Goal: Task Accomplishment & Management: Manage account settings

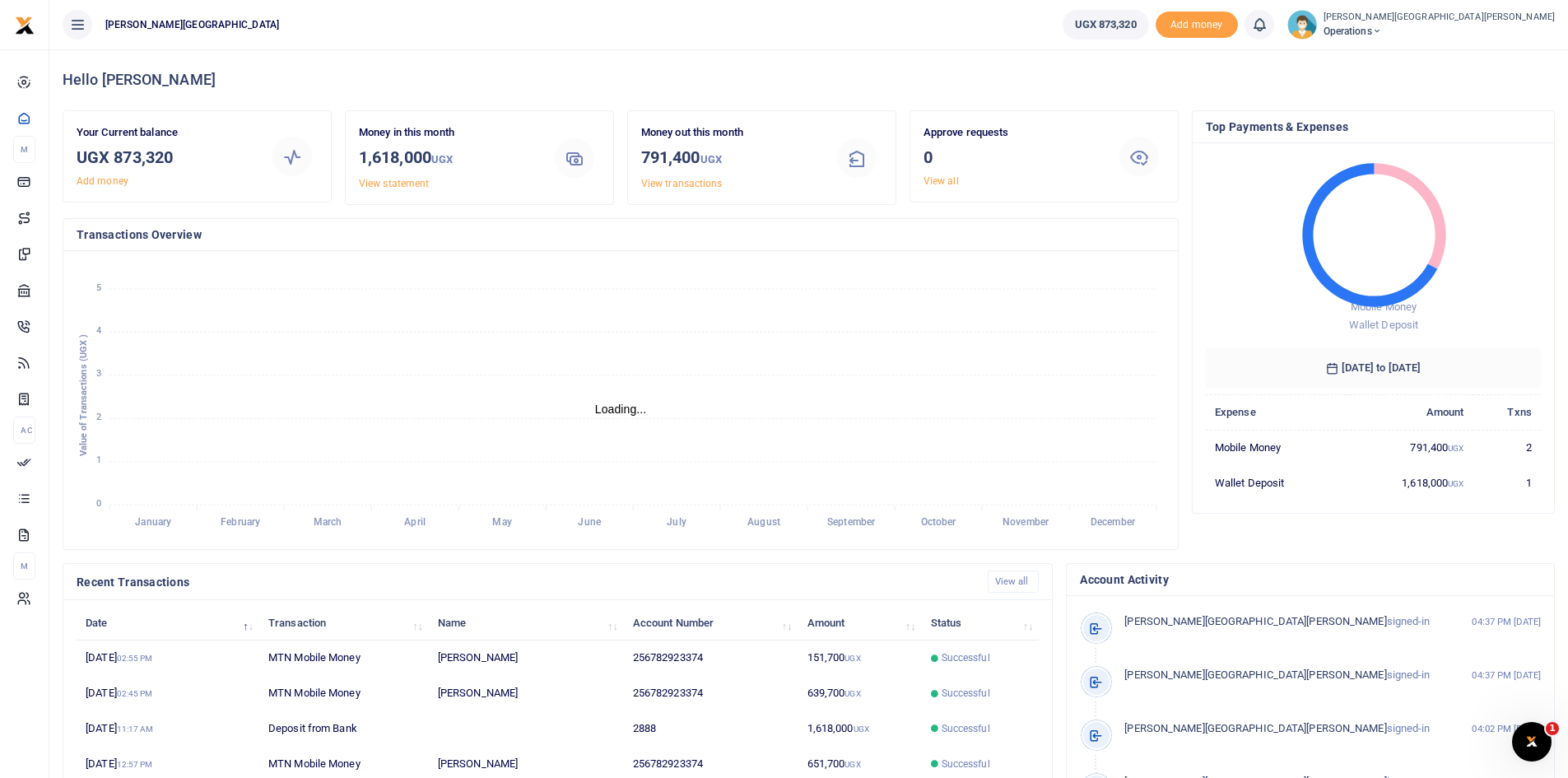
scroll to position [13, 13]
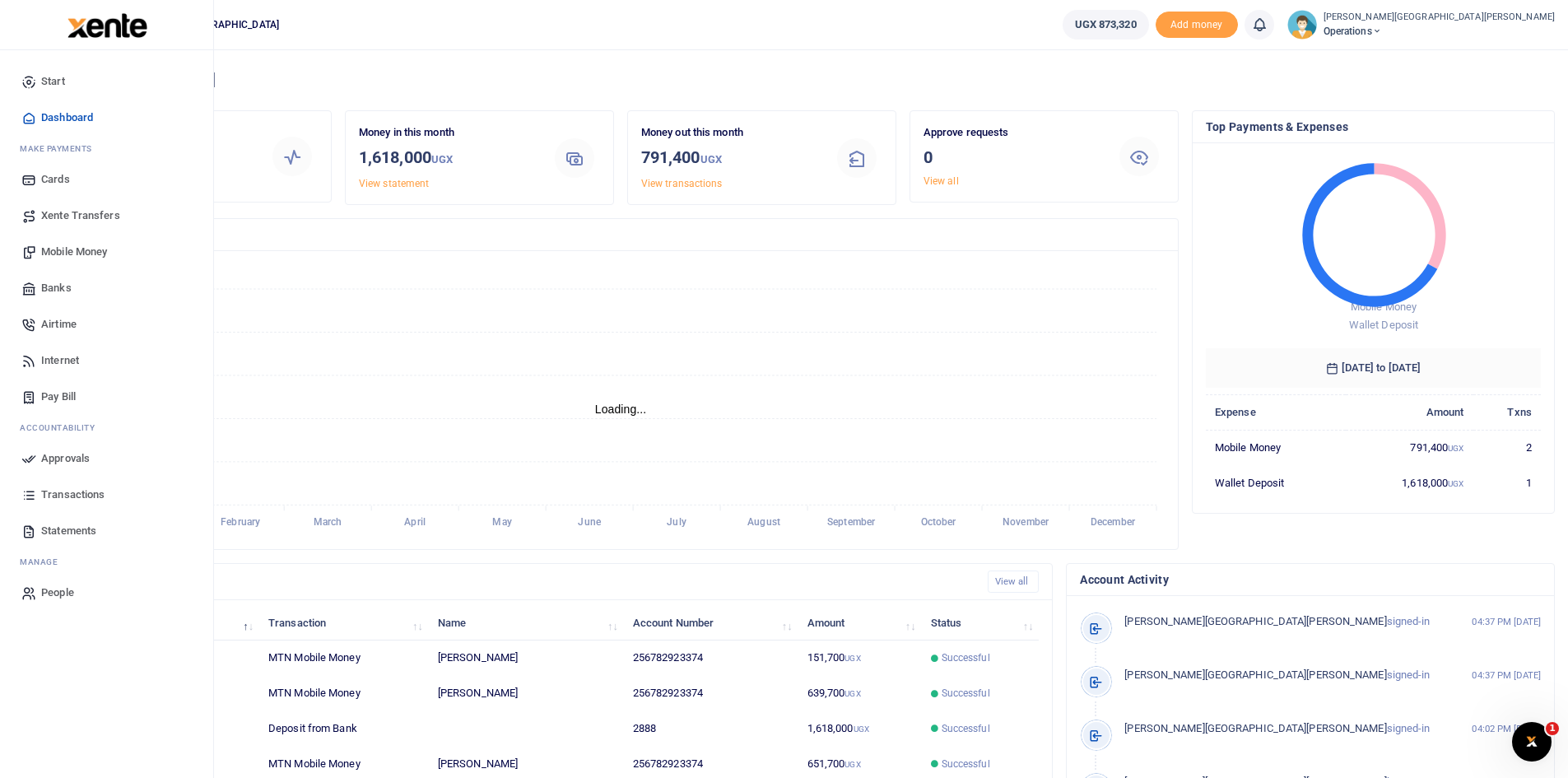
click at [65, 323] on span "Airtime" at bounding box center [58, 324] width 36 height 17
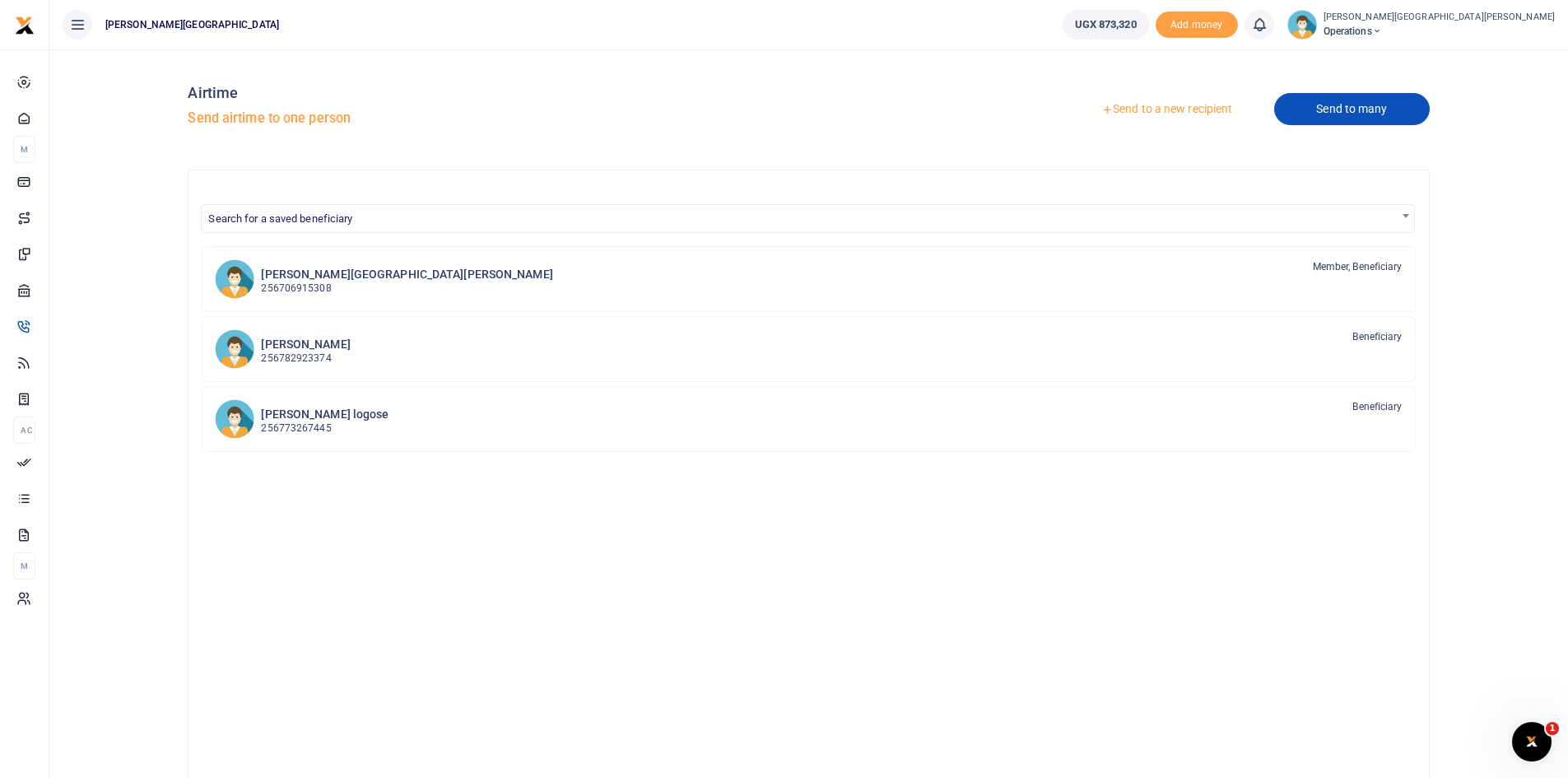
click at [1340, 110] on link "Send to many" at bounding box center [1351, 109] width 155 height 32
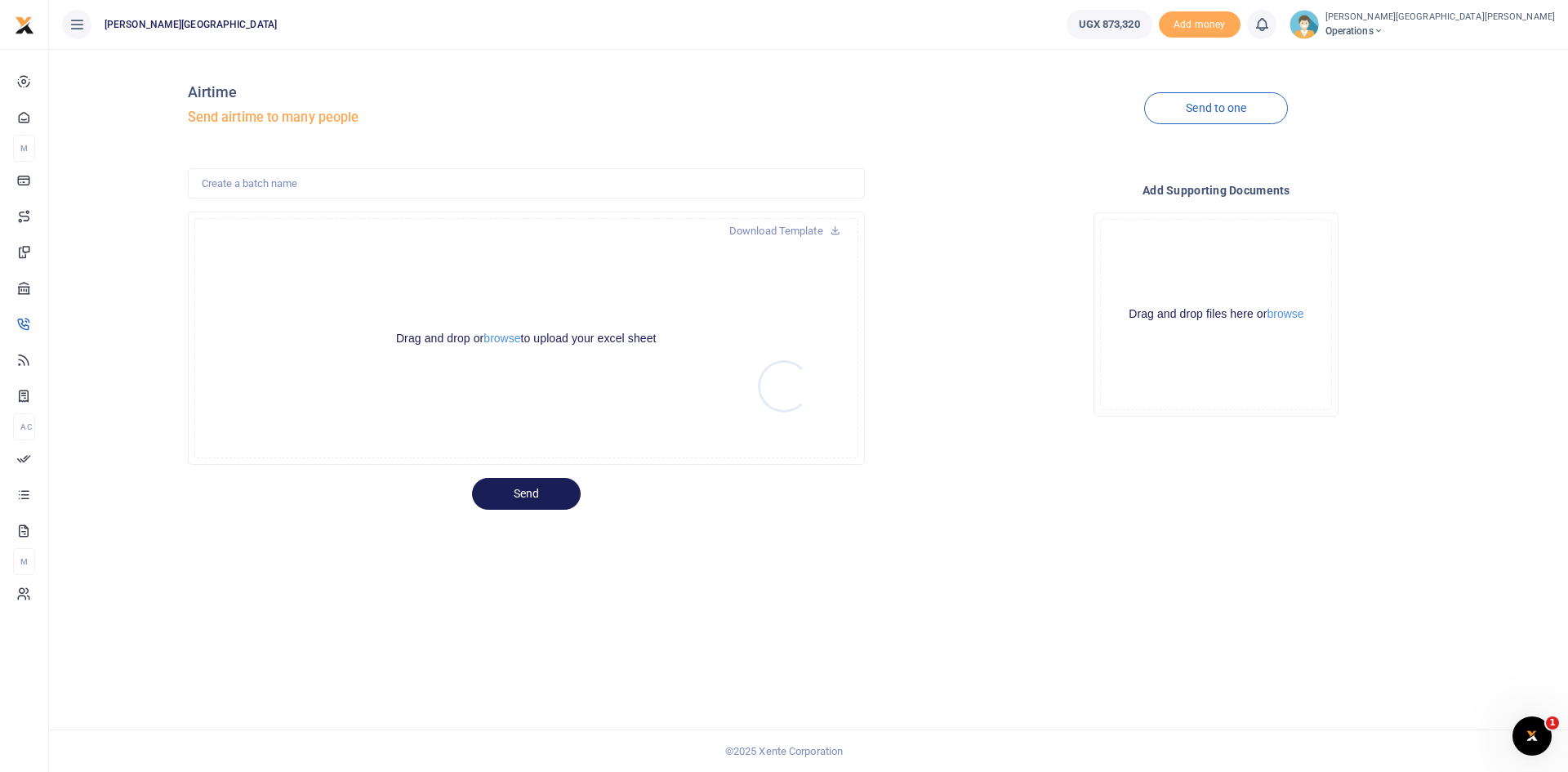
click at [374, 176] on div at bounding box center [784, 386] width 1568 height 772
click at [317, 178] on input "text" at bounding box center [527, 184] width 677 height 31
type input "Airtime New Oct25"
click at [497, 341] on button "browse" at bounding box center [502, 339] width 36 height 12
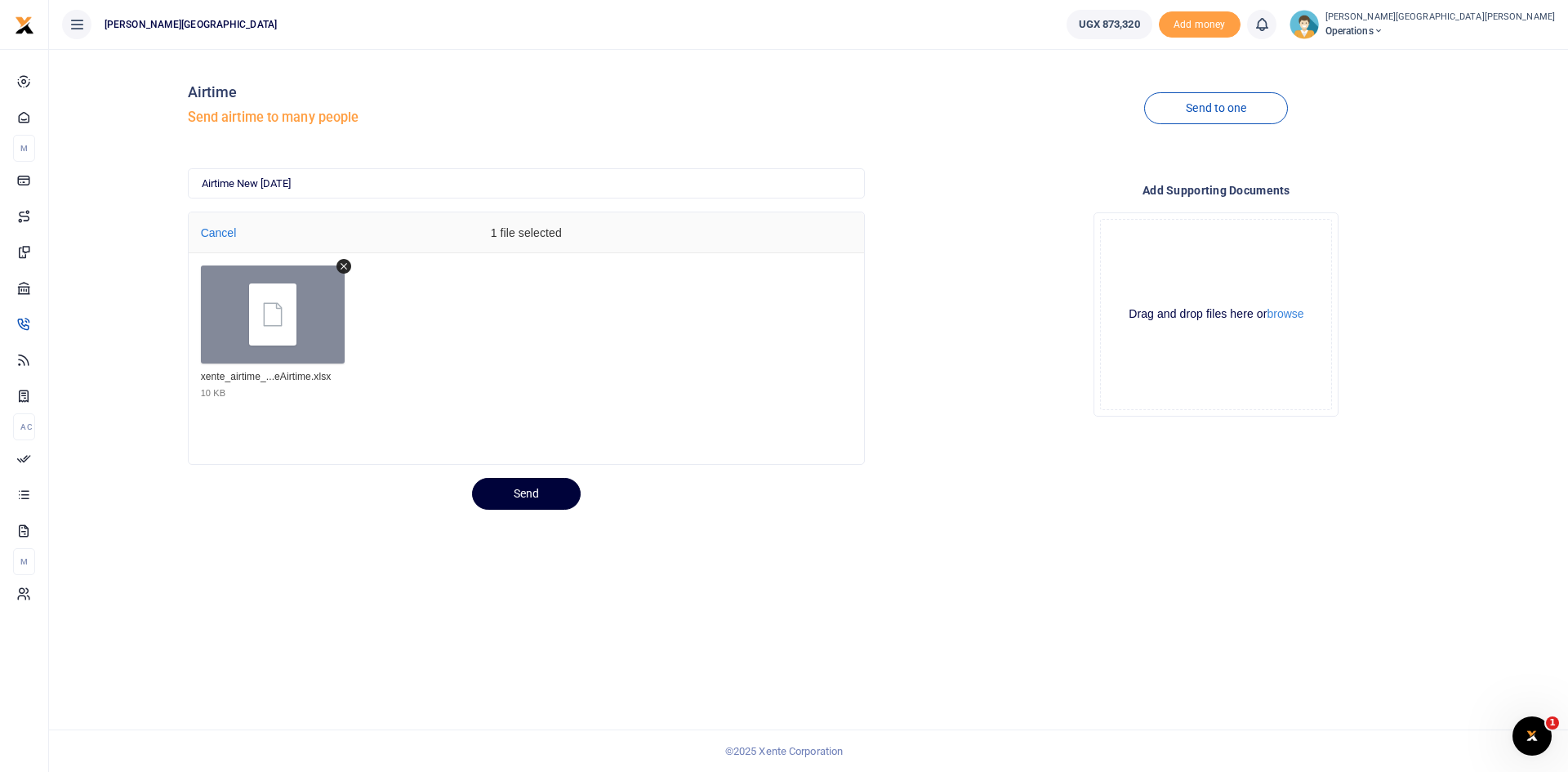
click at [541, 494] on button "Send" at bounding box center [526, 494] width 108 height 32
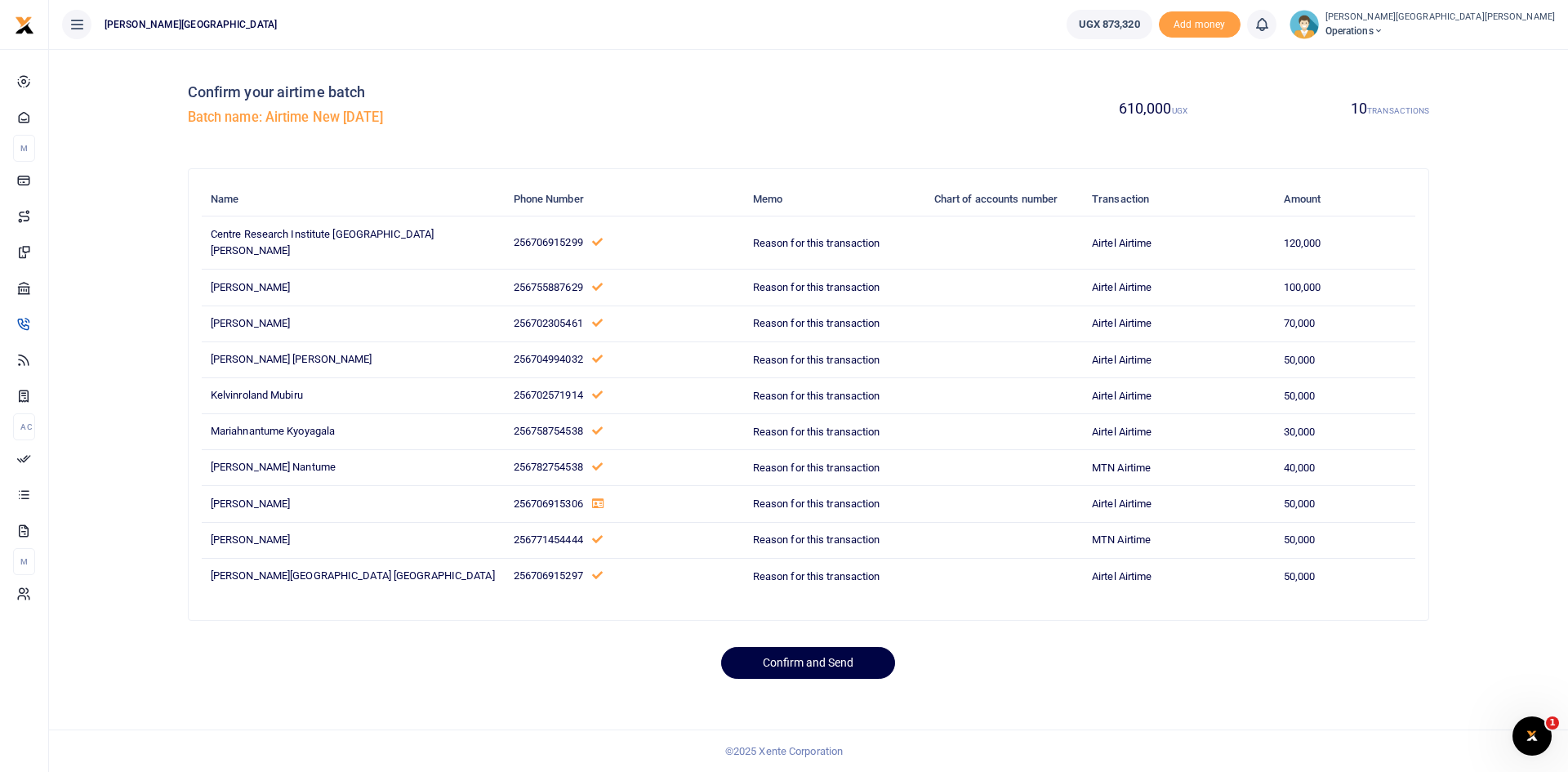
click at [515, 652] on div "Confirm and Send" at bounding box center [808, 663] width 614 height 32
click at [822, 647] on button "Confirm and Send" at bounding box center [807, 663] width 174 height 32
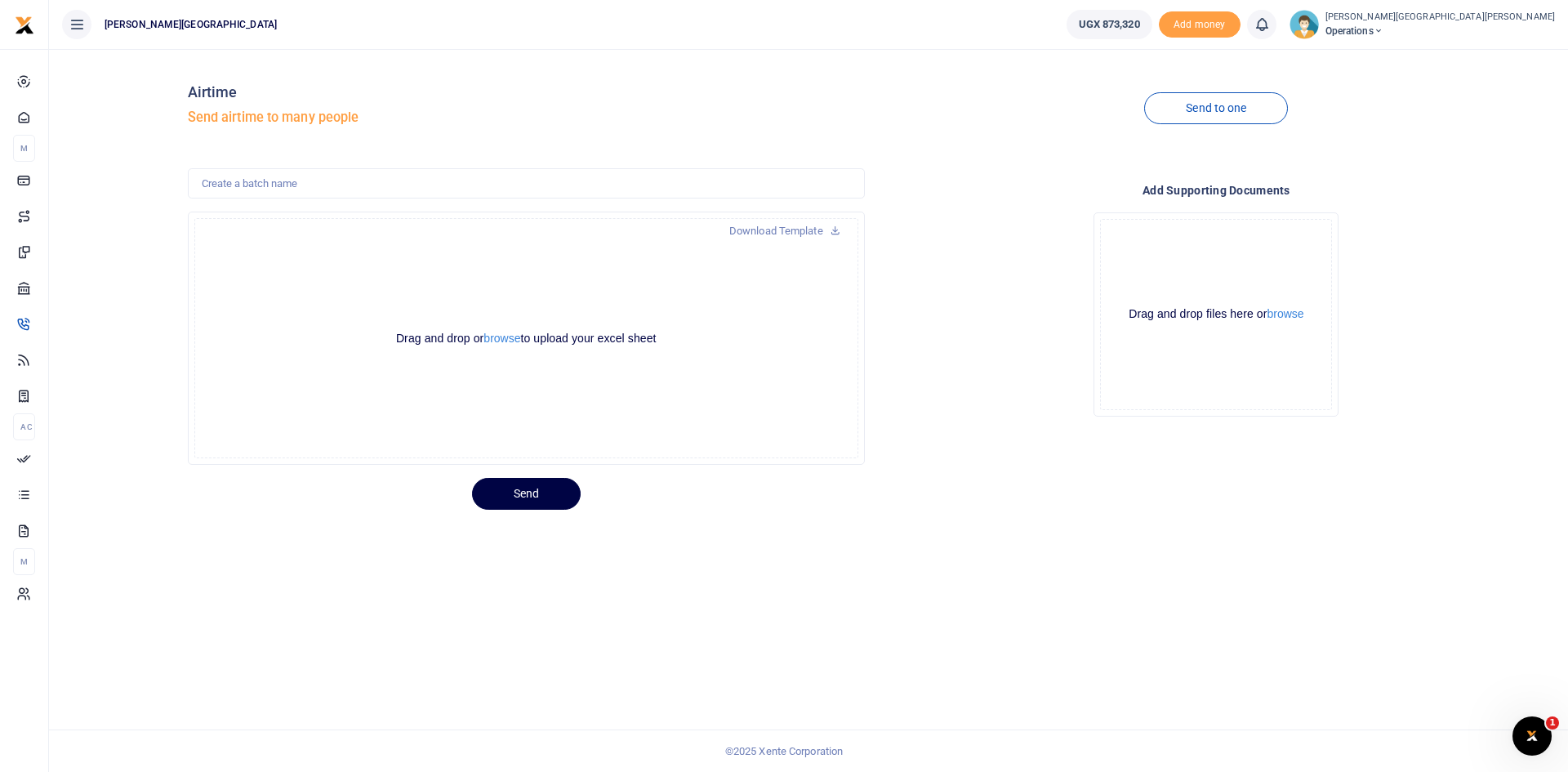
click at [1254, 22] on icon at bounding box center [1261, 24] width 16 height 18
click at [1254, 23] on icon at bounding box center [1261, 24] width 16 height 18
click at [1081, 113] on h6 "Transactions to act upon" at bounding box center [1171, 107] width 181 height 13
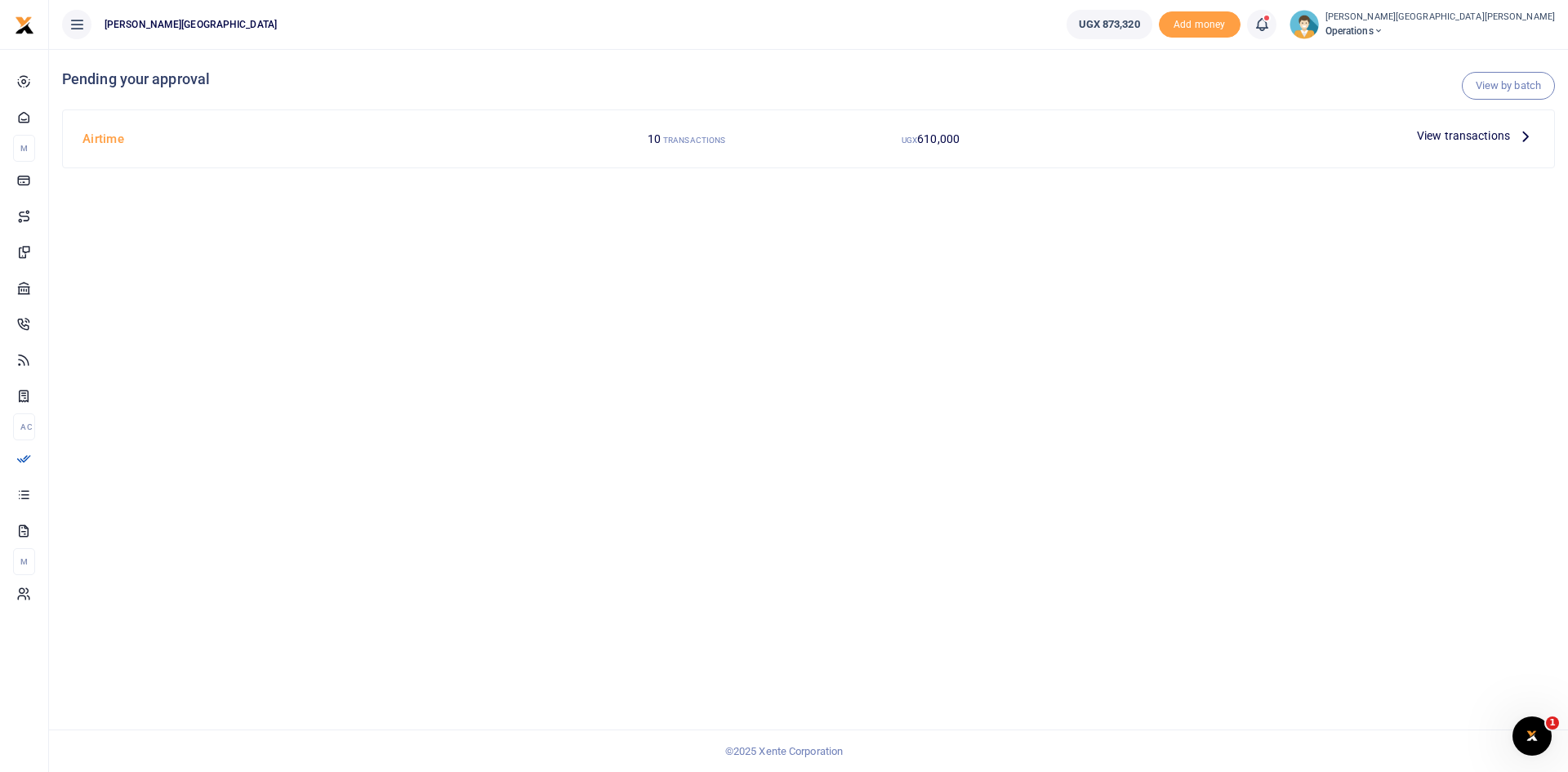
click at [1487, 136] on span "View transactions" at bounding box center [1463, 135] width 93 height 18
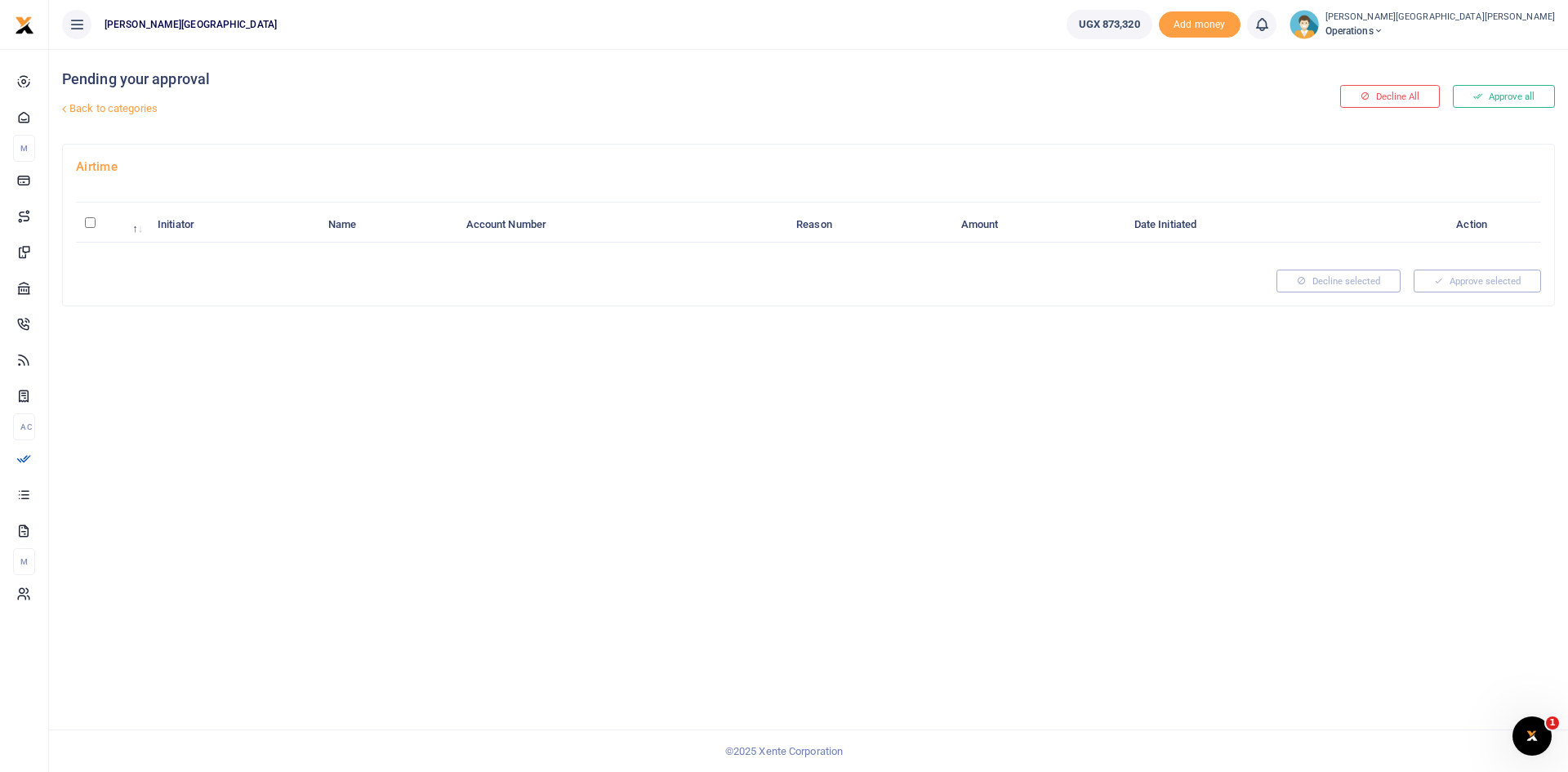
click at [89, 227] on input "\a \a : activate to sort column descending" at bounding box center [90, 223] width 10 height 10
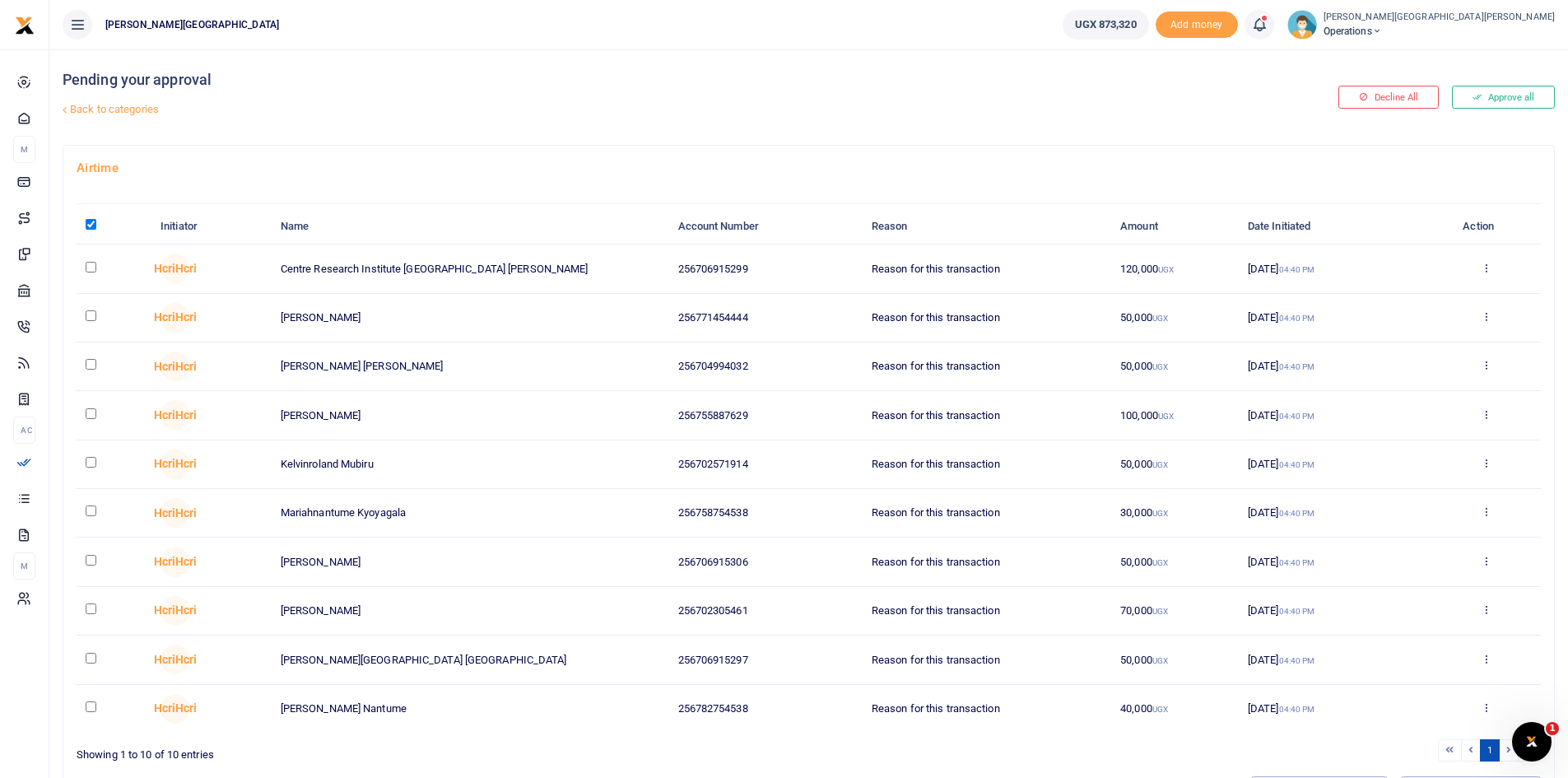
click at [87, 224] on input "\a \a : activate to sort column descending" at bounding box center [91, 224] width 10 height 10
click at [88, 219] on input "\a \a : activate to sort column descending" at bounding box center [91, 224] width 10 height 10
checkbox input "true"
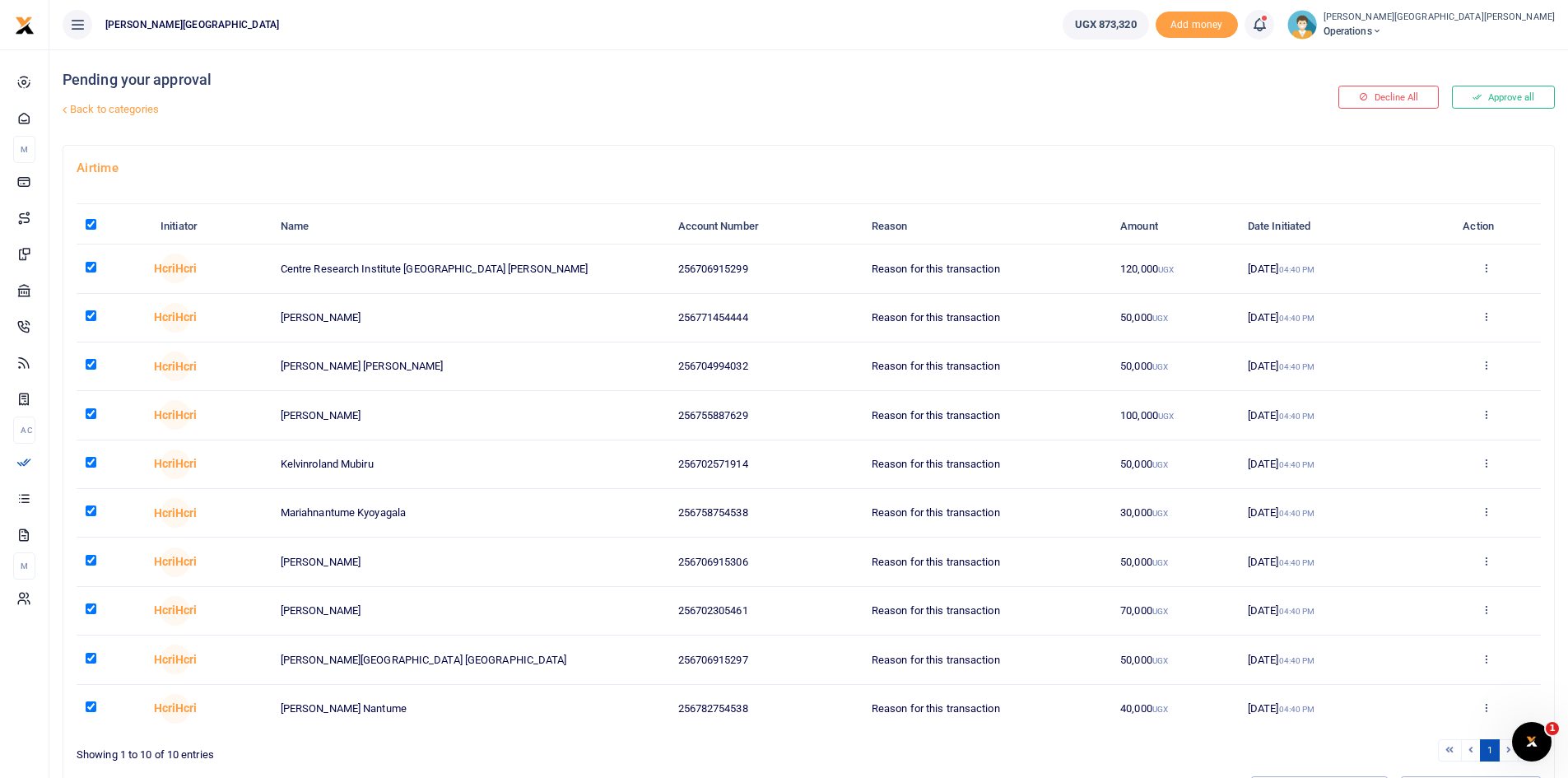
checkbox input "true"
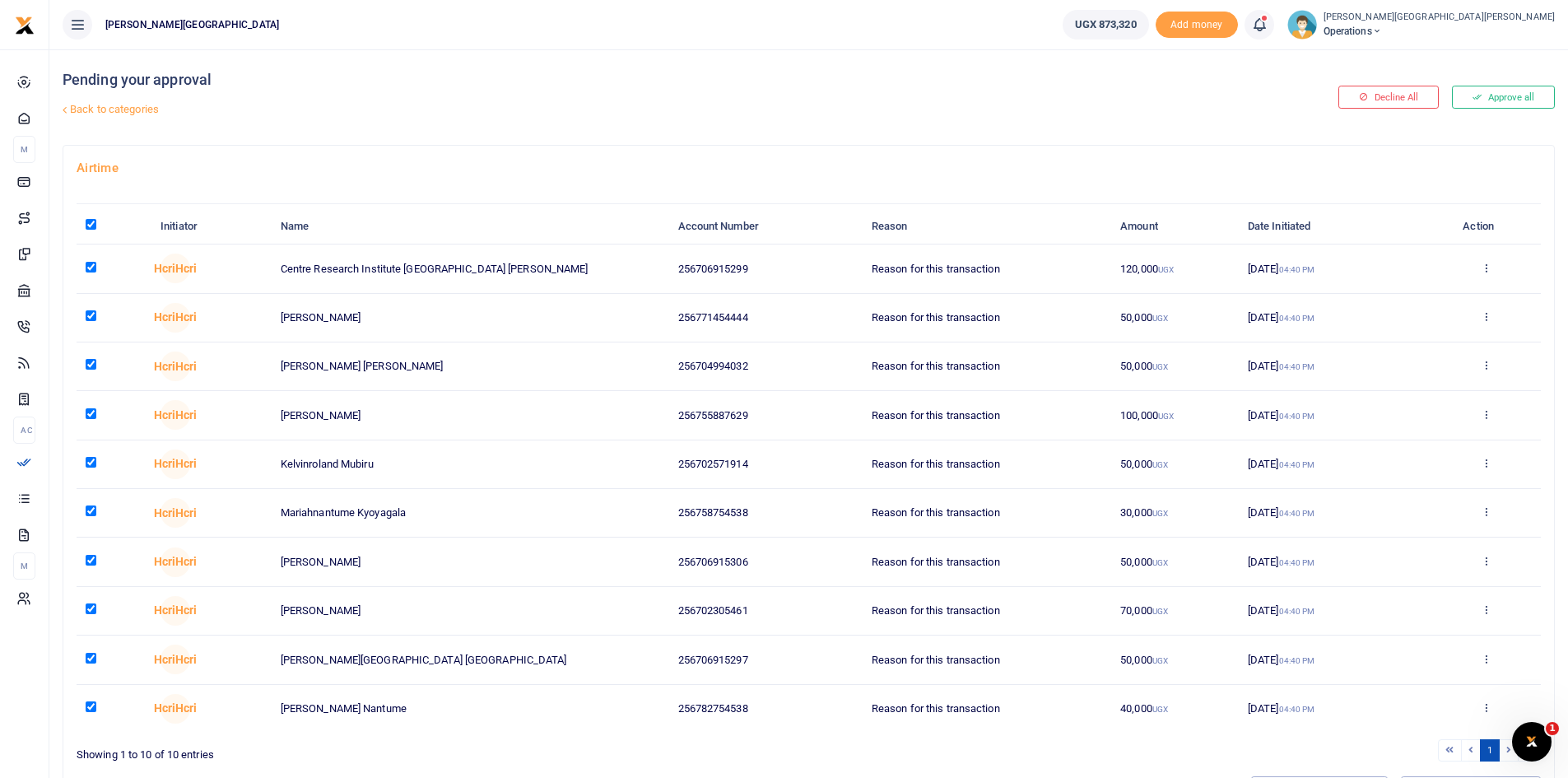
checkbox input "true"
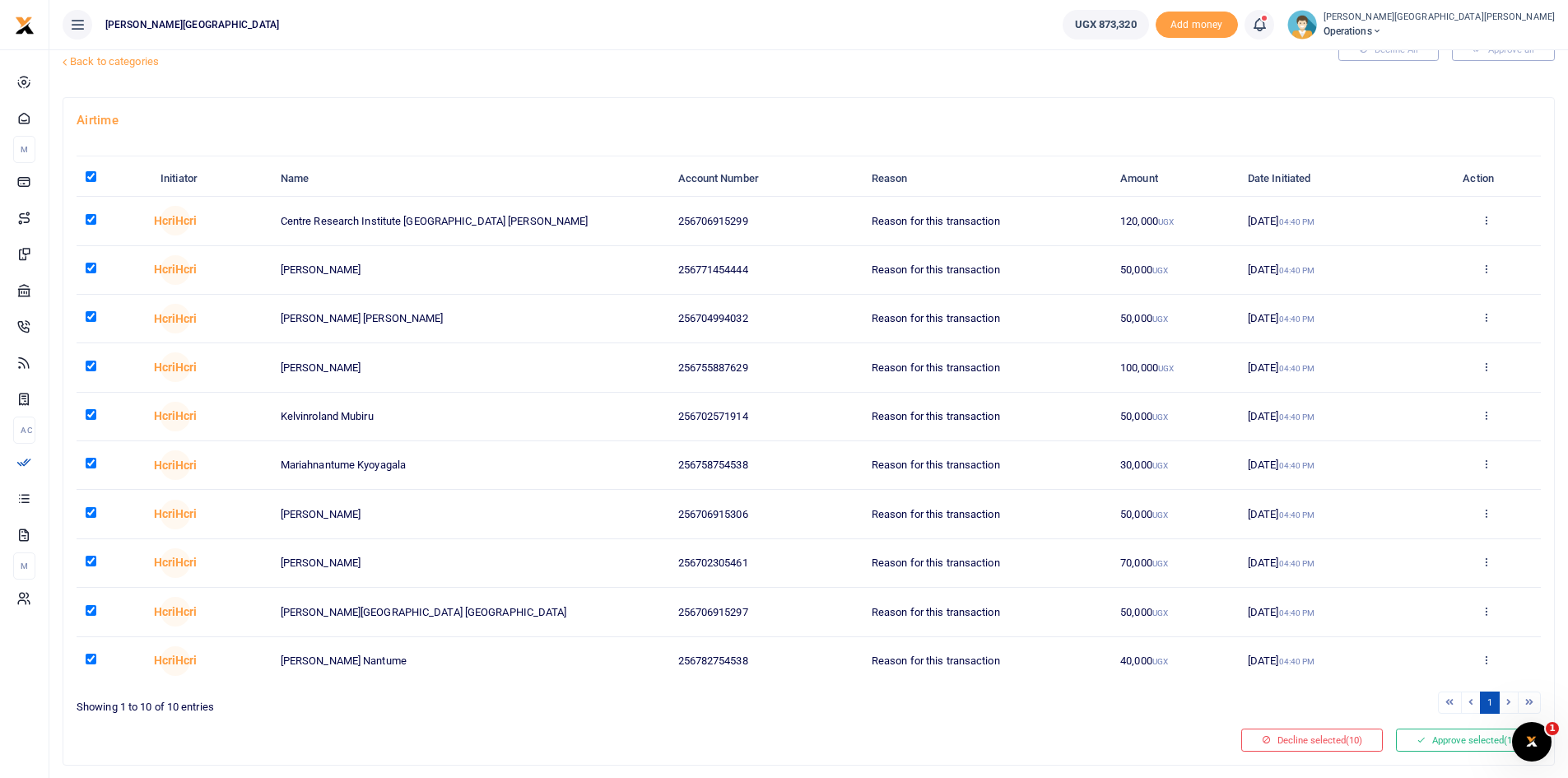
scroll to position [92, 0]
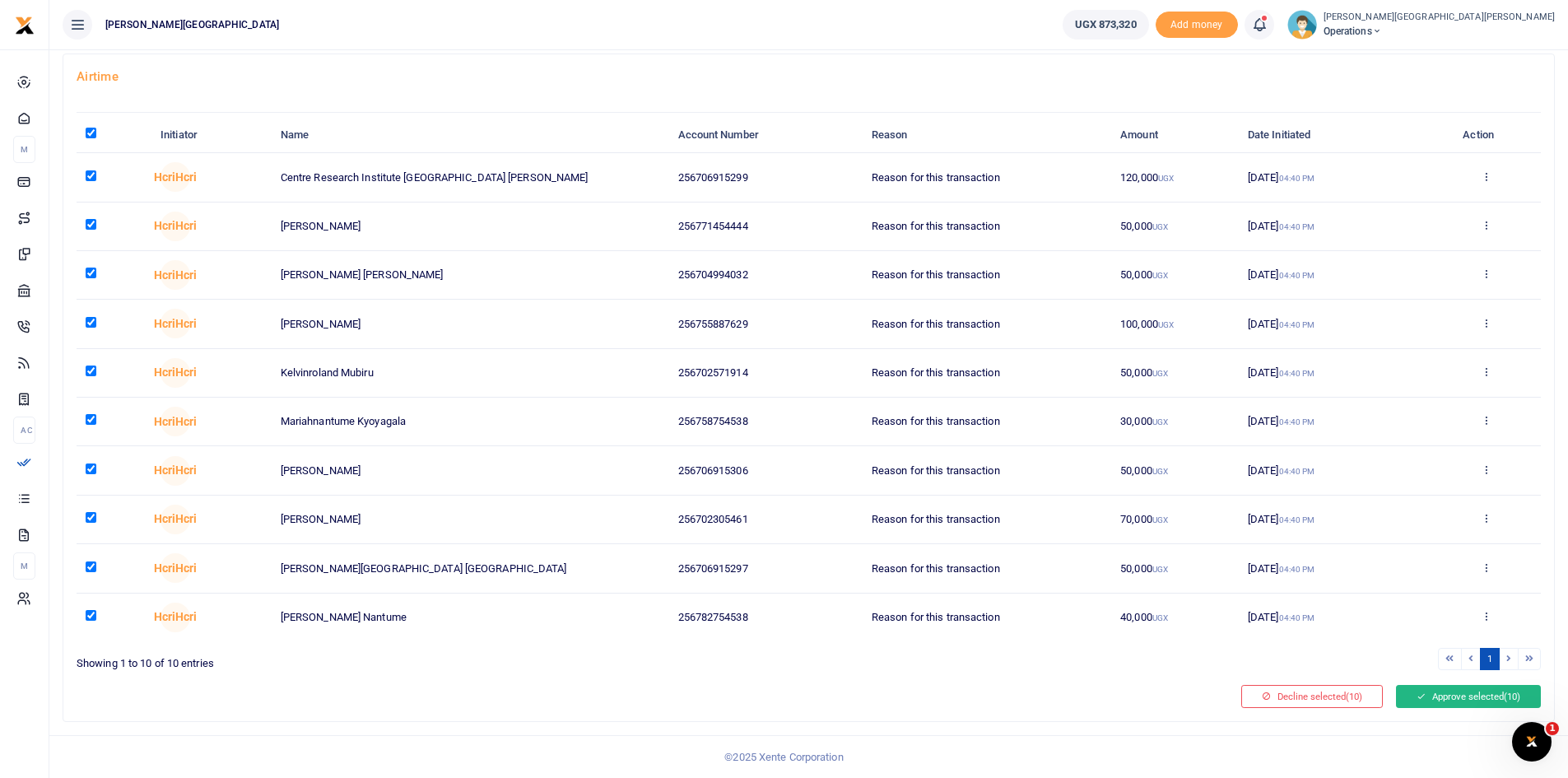
click at [1461, 692] on button "Approve selected (10)" at bounding box center [1468, 696] width 145 height 23
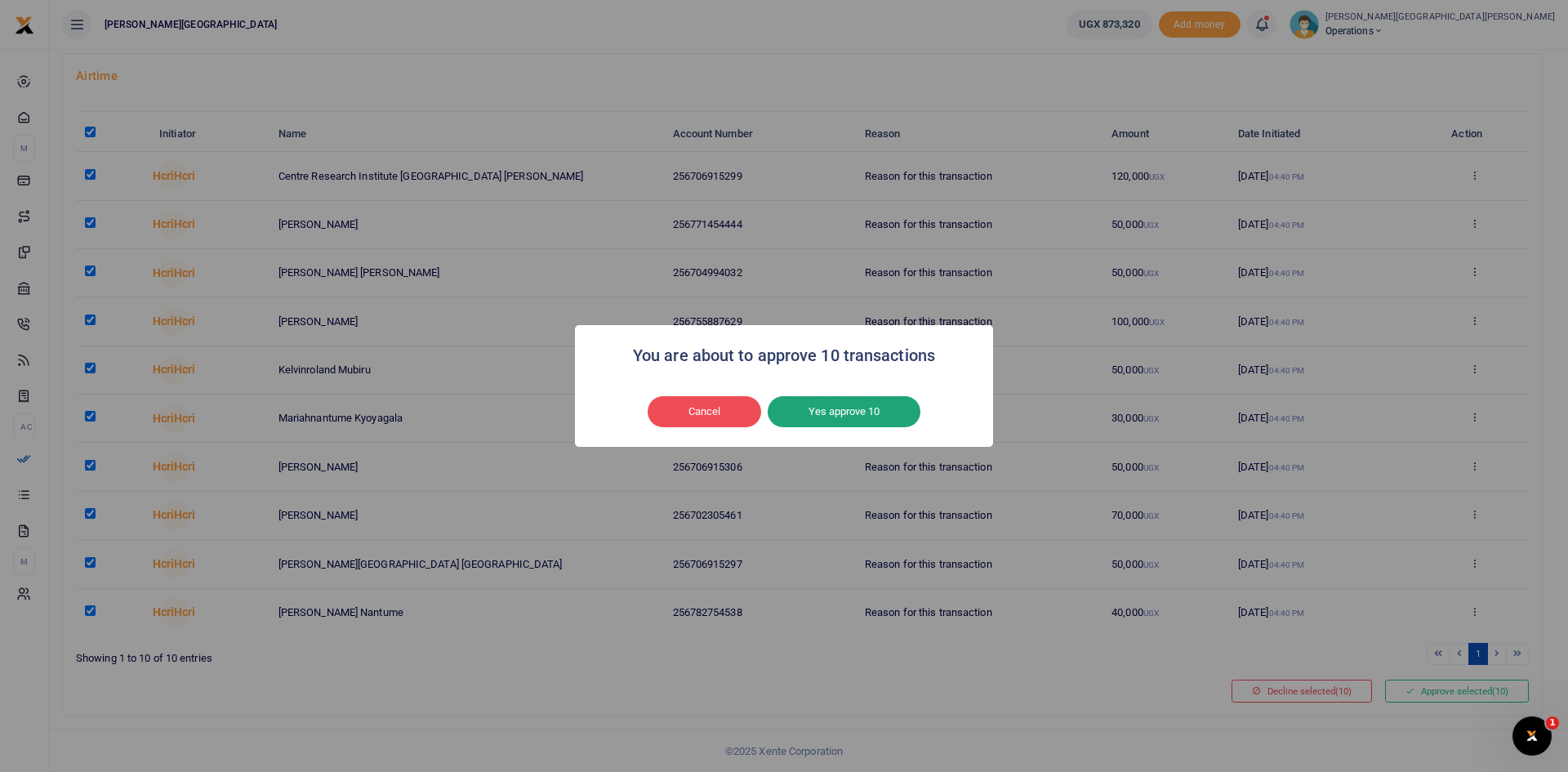
click at [886, 414] on button "Yes approve 10" at bounding box center [844, 412] width 152 height 31
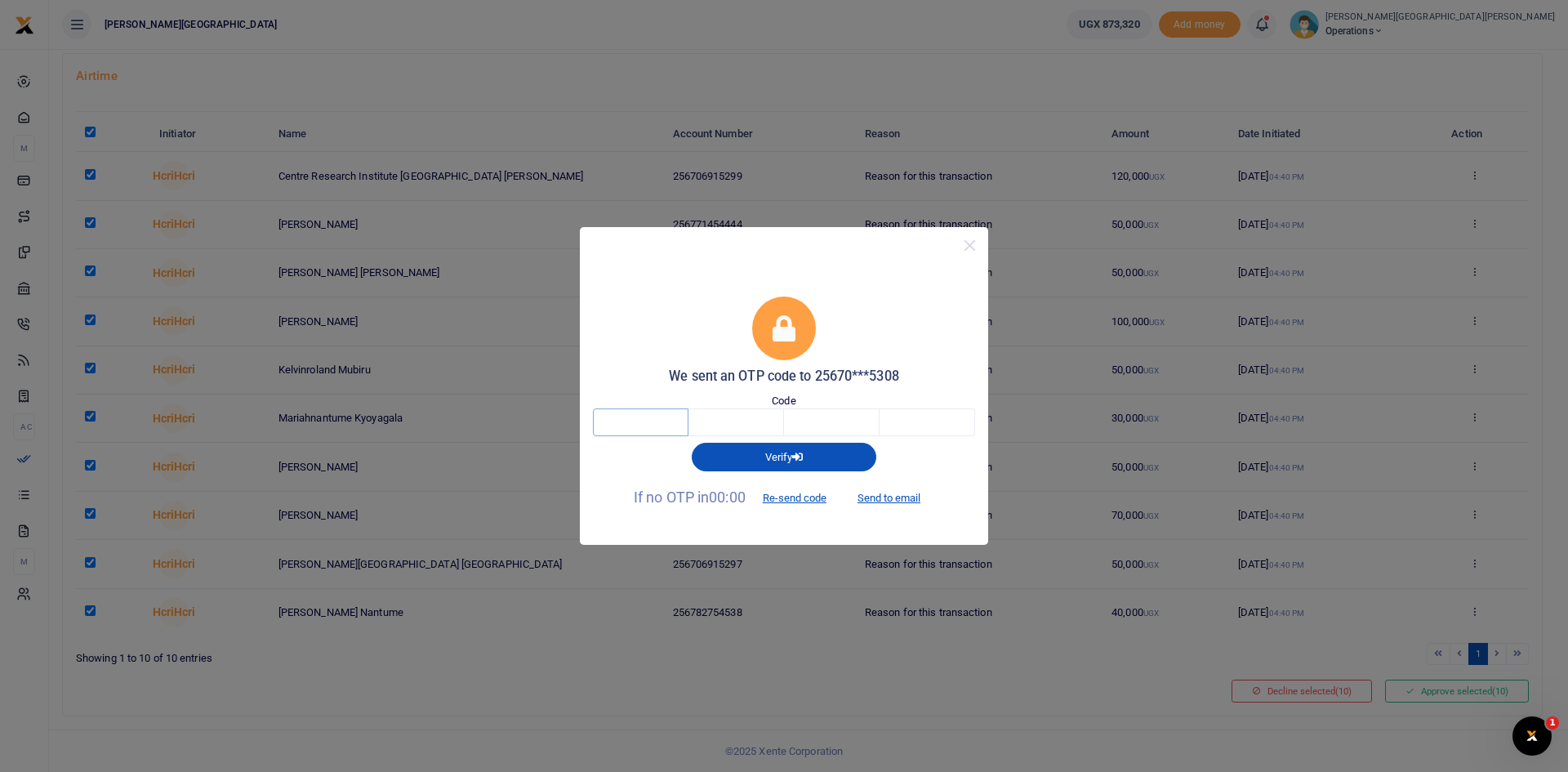
click at [660, 420] on input "text" at bounding box center [640, 422] width 95 height 28
type input "7"
type input "3"
type input "1"
type input "2"
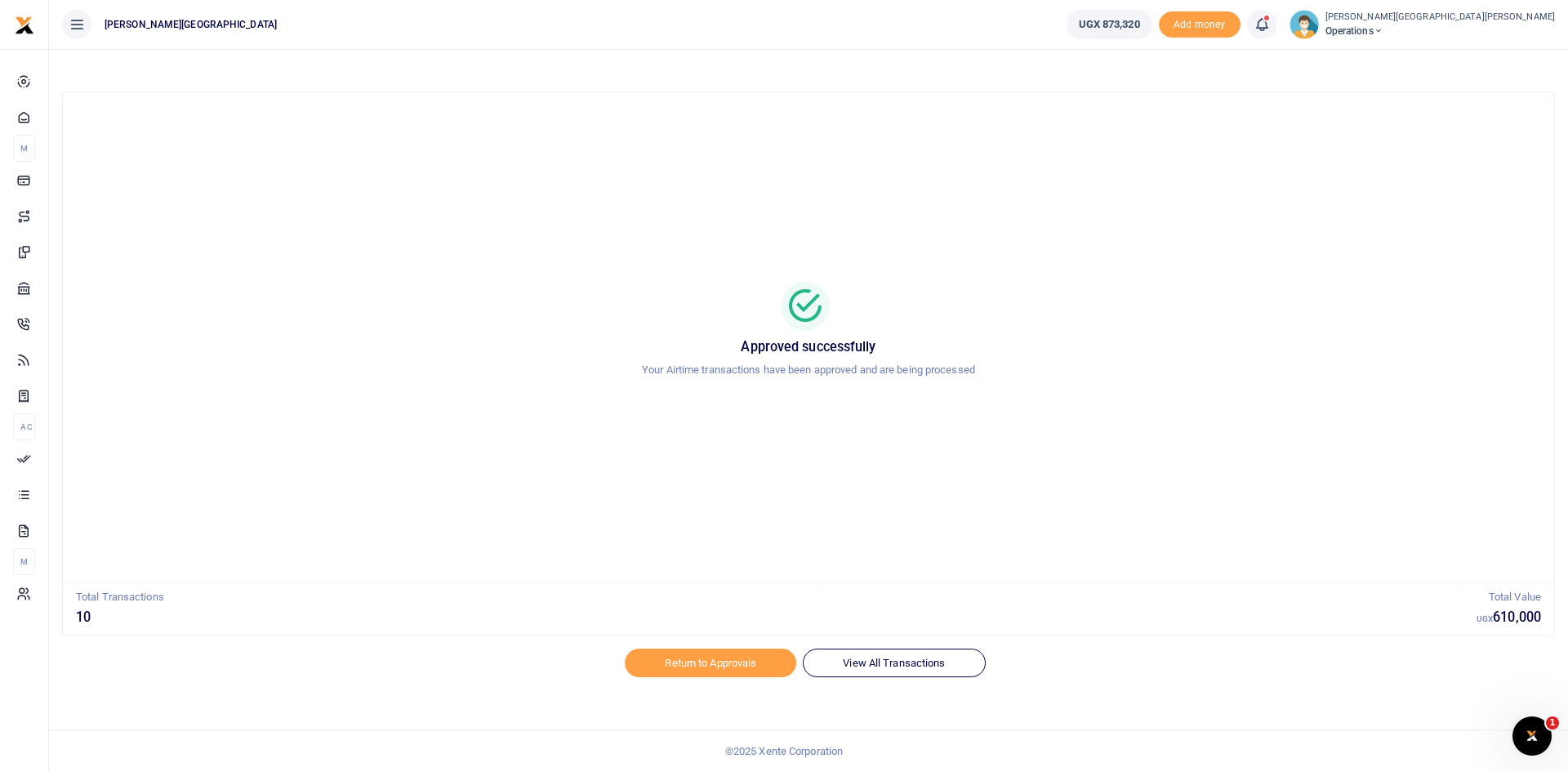
click at [1254, 23] on icon at bounding box center [1261, 24] width 16 height 18
click at [1081, 114] on h6 "Transactions to act upon" at bounding box center [1171, 107] width 181 height 13
